Goal: Check status

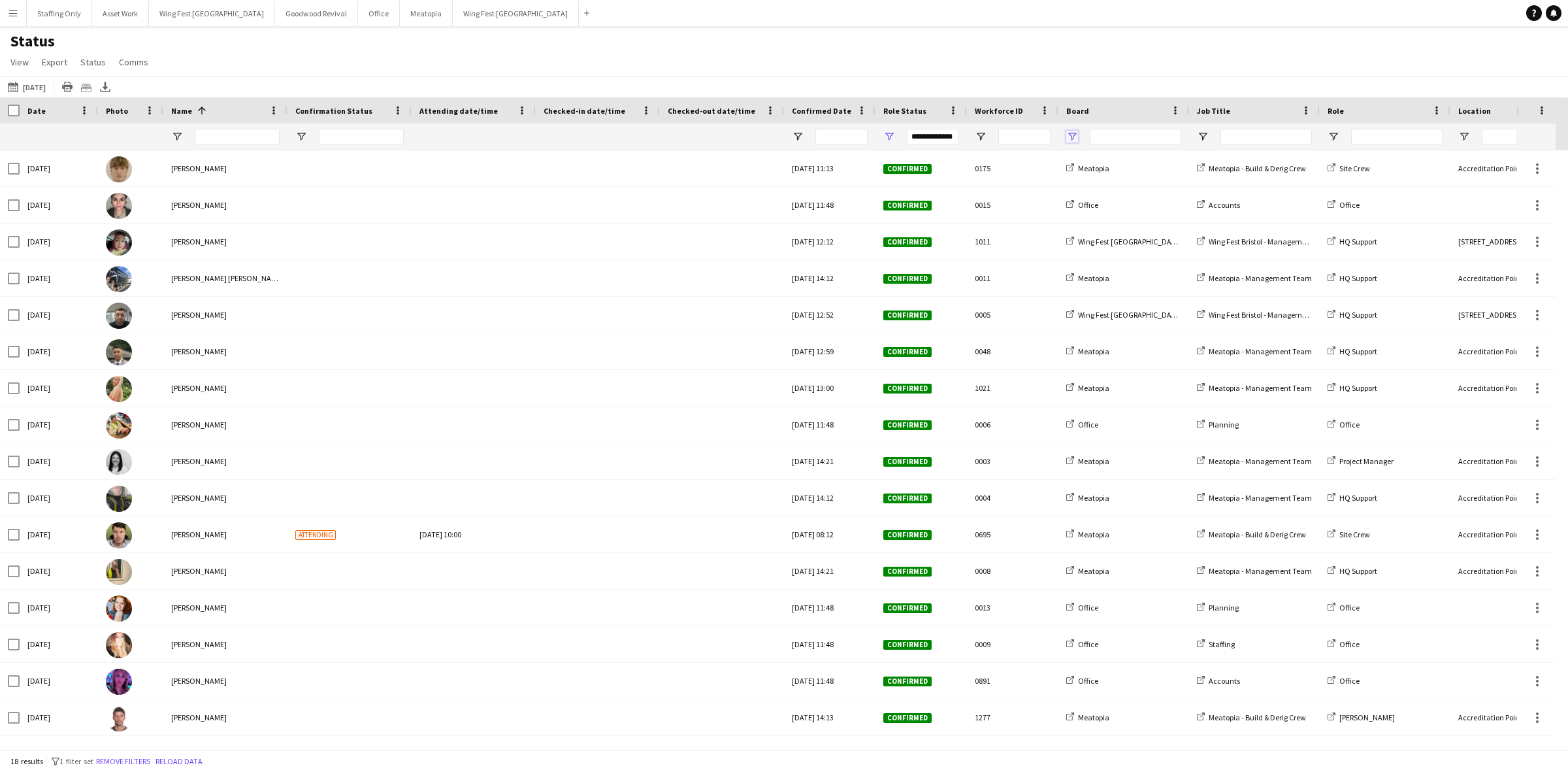
click at [1075, 139] on span "Open Filter Menu" at bounding box center [1072, 137] width 12 height 12
type input "***"
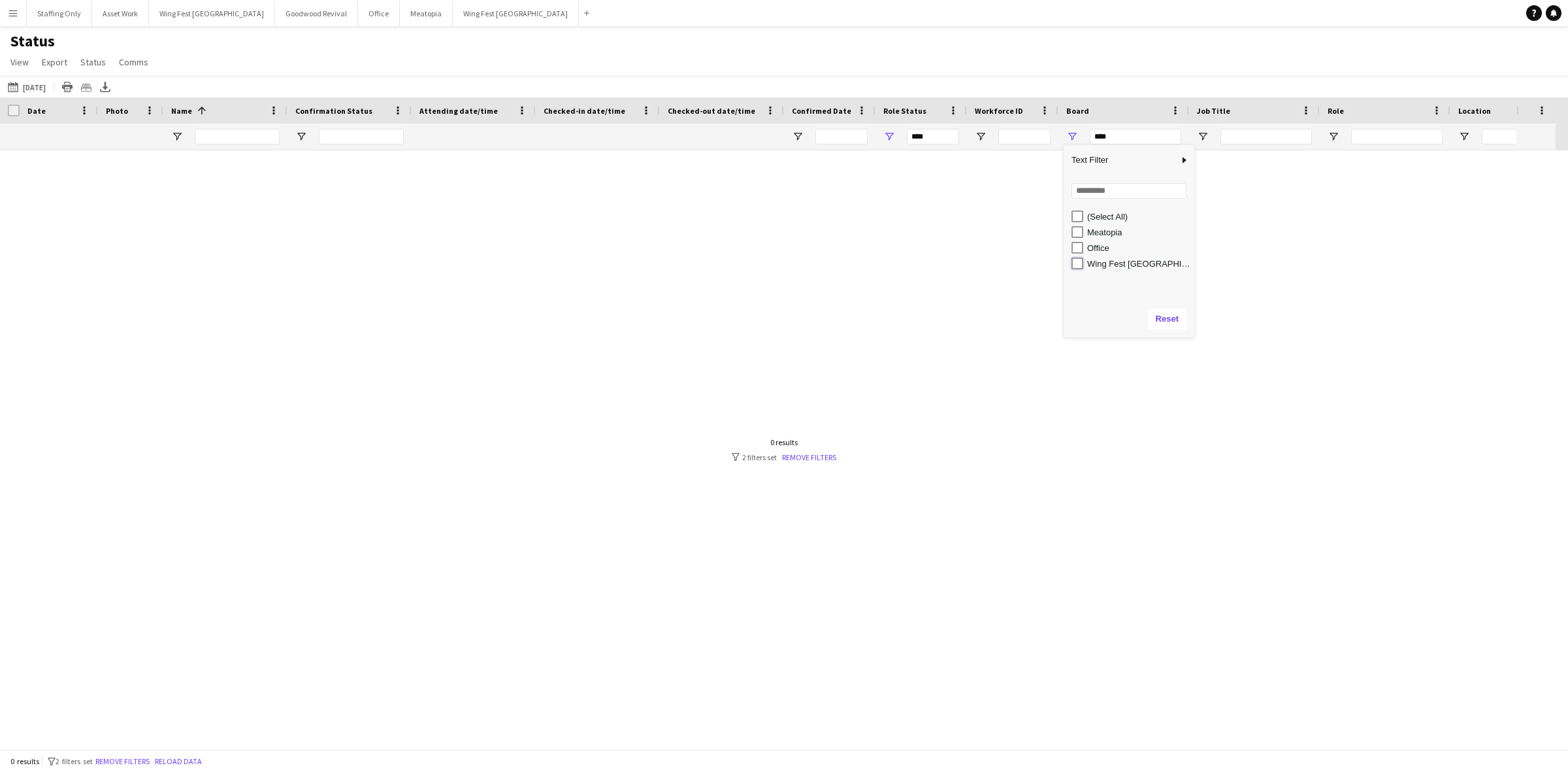
type input "**********"
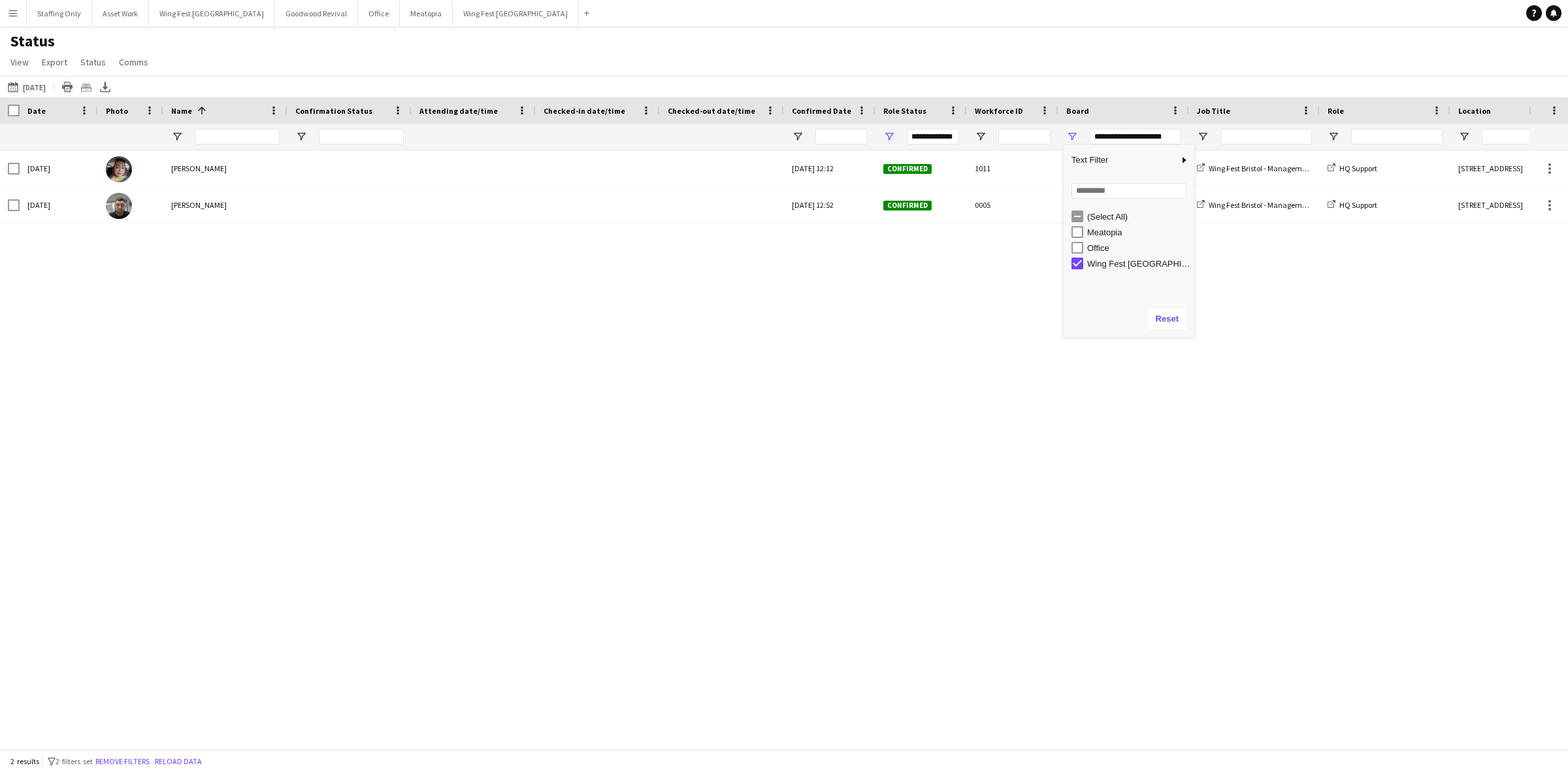
click at [40, 86] on button "This Week [DATE]" at bounding box center [26, 87] width 43 height 15
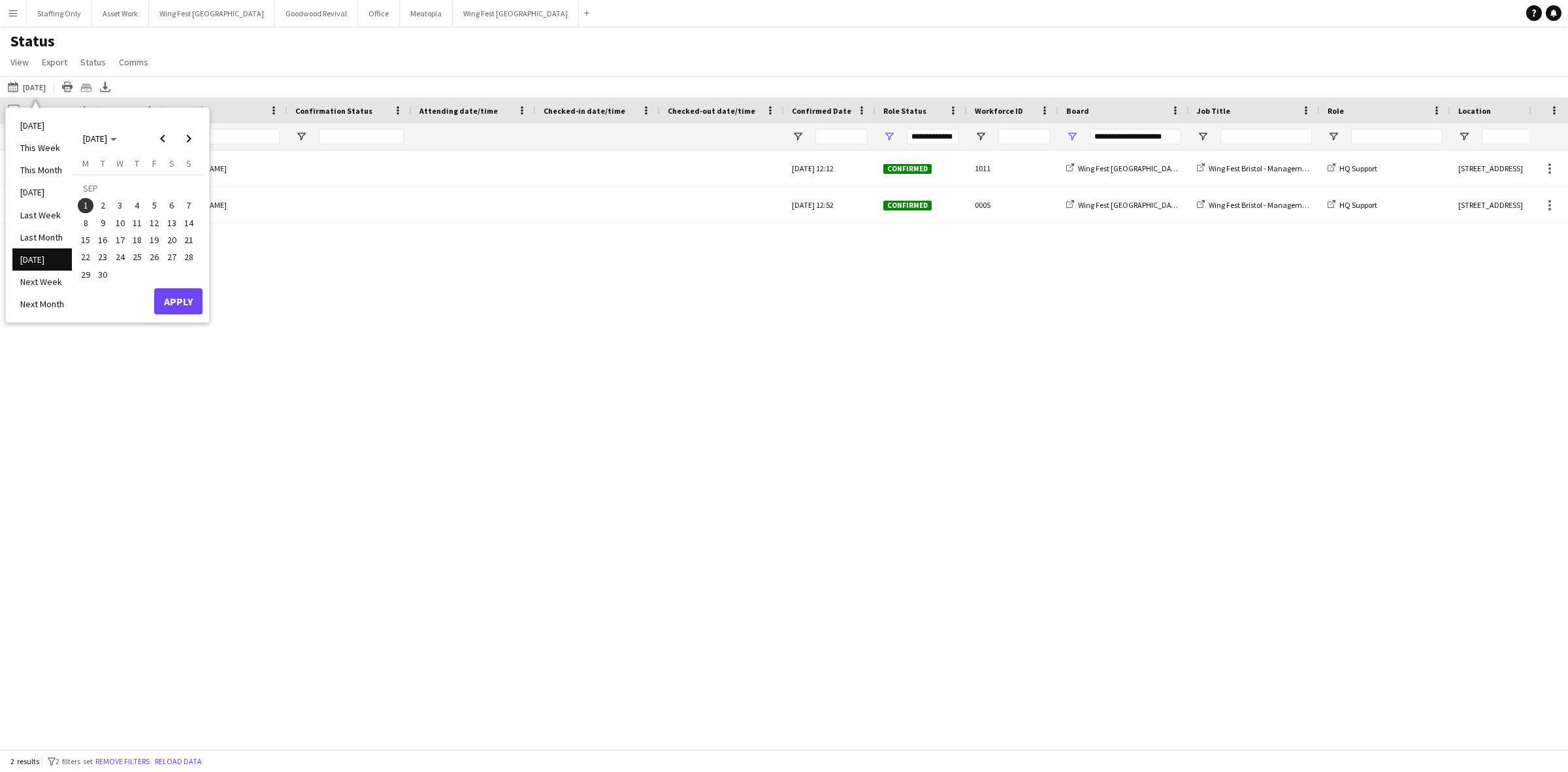
click at [100, 208] on span "2" at bounding box center [103, 206] width 15 height 15
click at [183, 299] on button "Apply" at bounding box center [178, 301] width 48 height 26
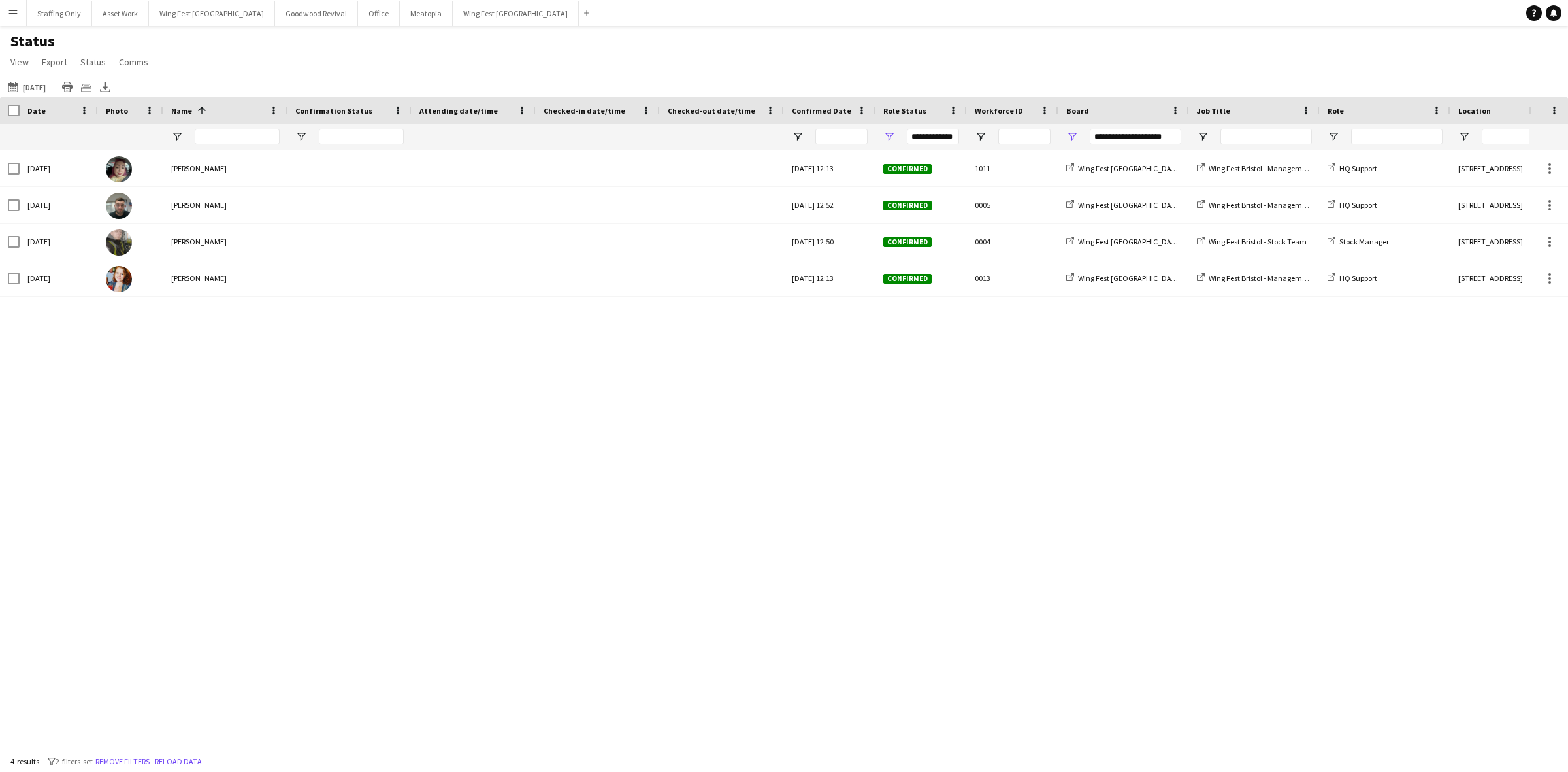
click at [36, 78] on div "This Week [DATE] [DATE] This Week This Month [DATE] Last Week Last Month [DATE]…" at bounding box center [784, 86] width 1568 height 21
click at [38, 83] on button "This Week [DATE]" at bounding box center [26, 87] width 43 height 15
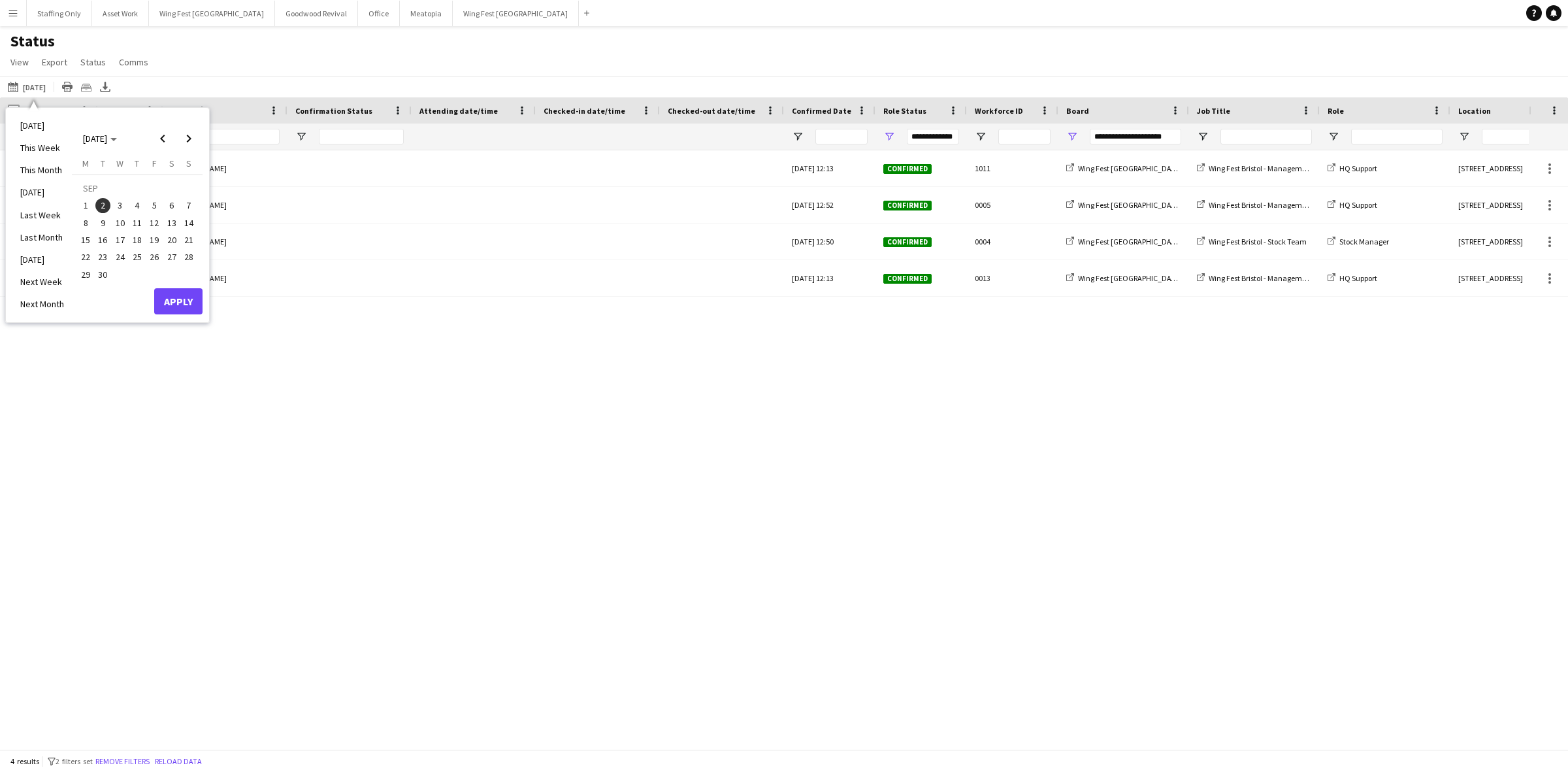
click at [119, 207] on span "3" at bounding box center [120, 206] width 15 height 15
click at [174, 292] on button "Apply" at bounding box center [178, 301] width 48 height 26
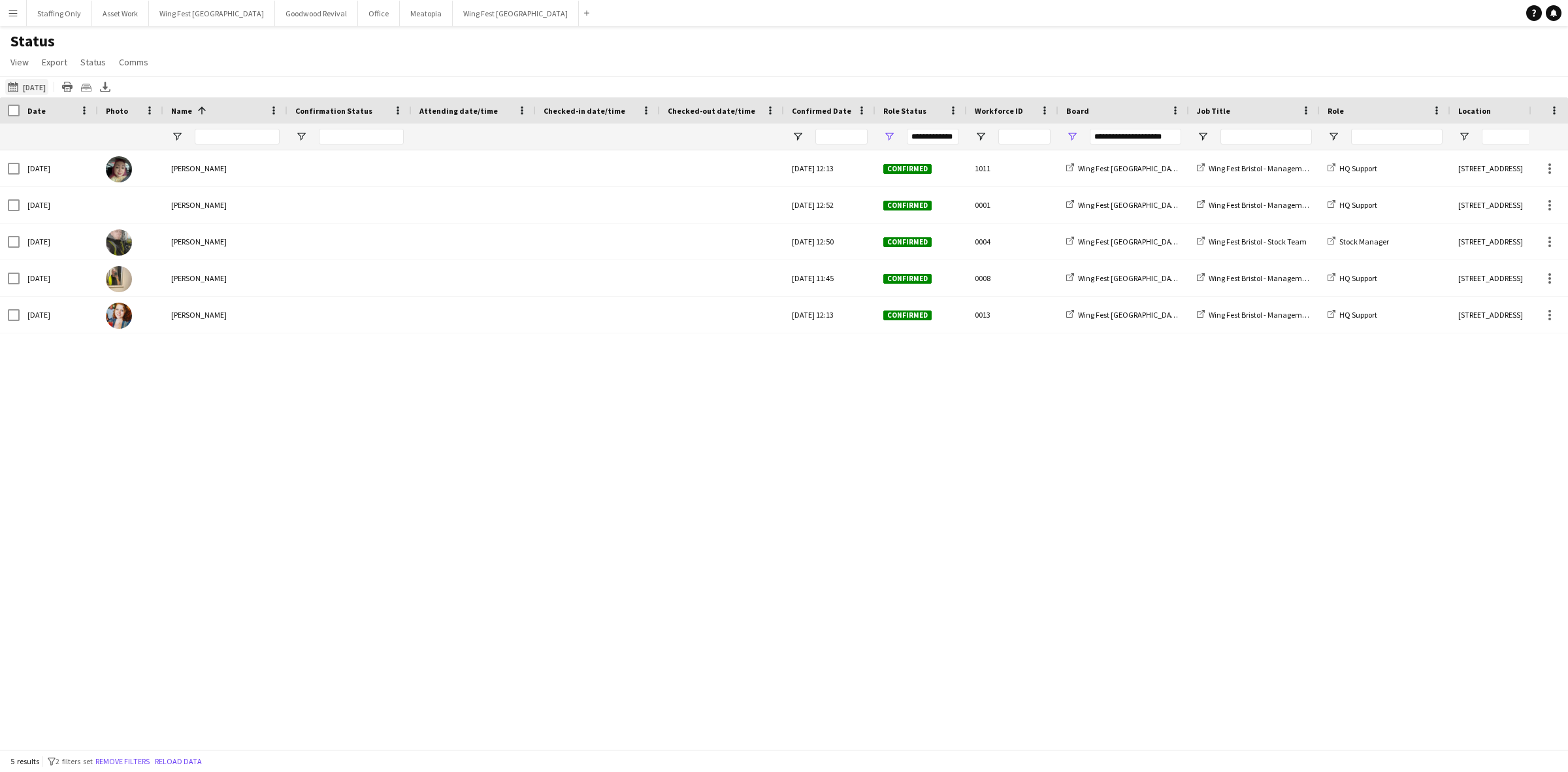
click at [20, 92] on app-icon "This Week" at bounding box center [15, 87] width 15 height 10
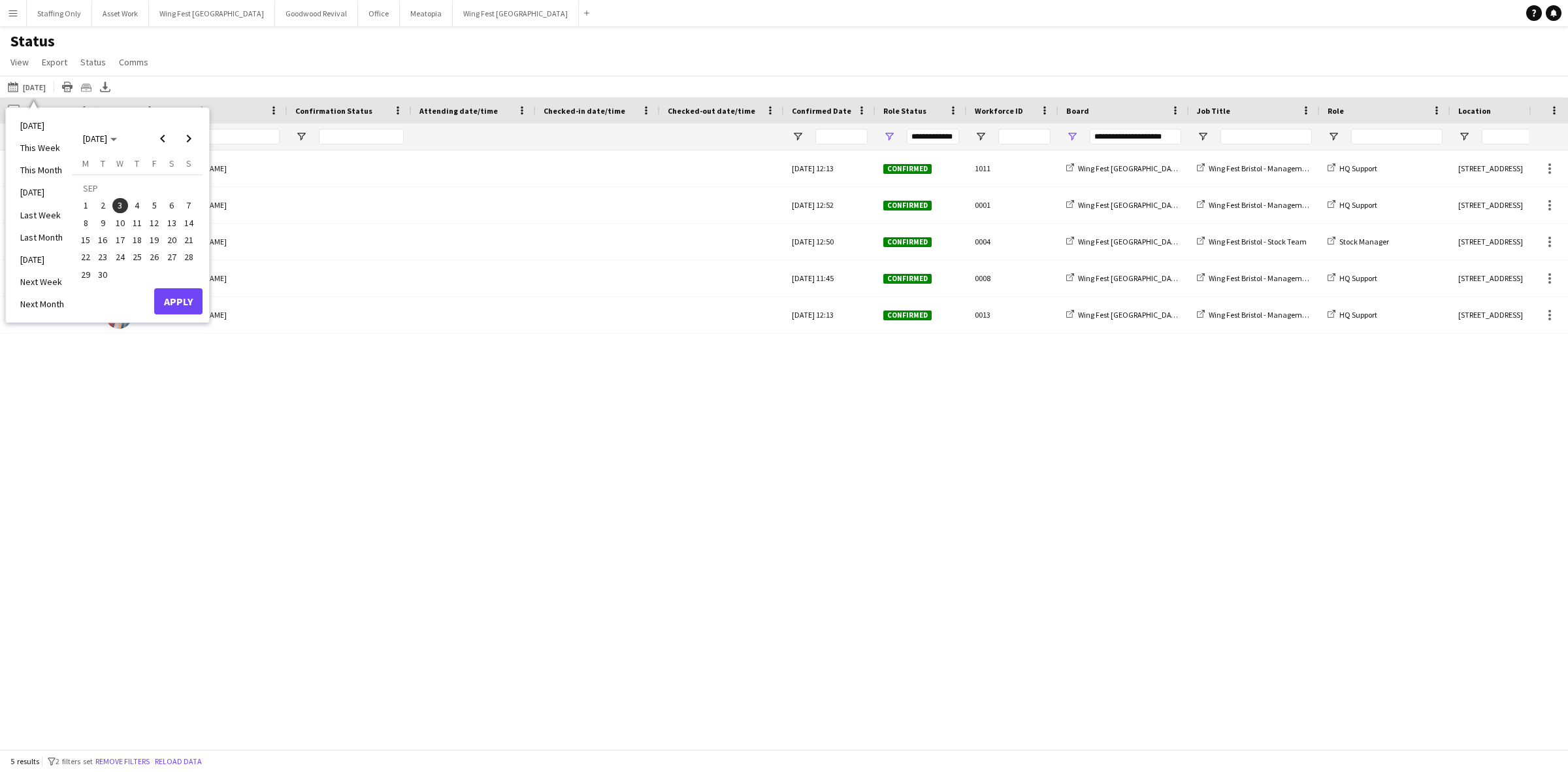
click at [138, 209] on span "4" at bounding box center [137, 206] width 15 height 15
click at [168, 302] on button "Apply" at bounding box center [178, 301] width 48 height 26
